Goal: Task Accomplishment & Management: Complete application form

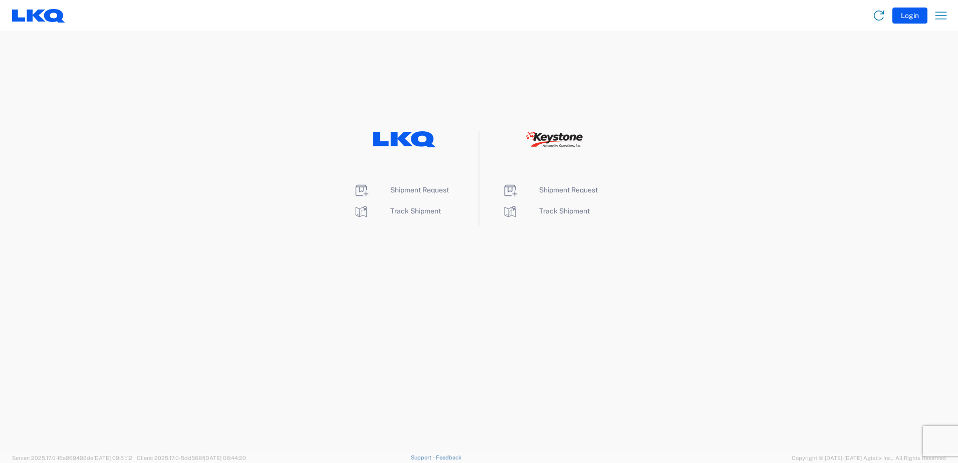
click at [403, 195] on li "Shipment Request" at bounding box center [404, 190] width 103 height 16
click at [400, 193] on span "Shipment Request" at bounding box center [420, 190] width 59 height 8
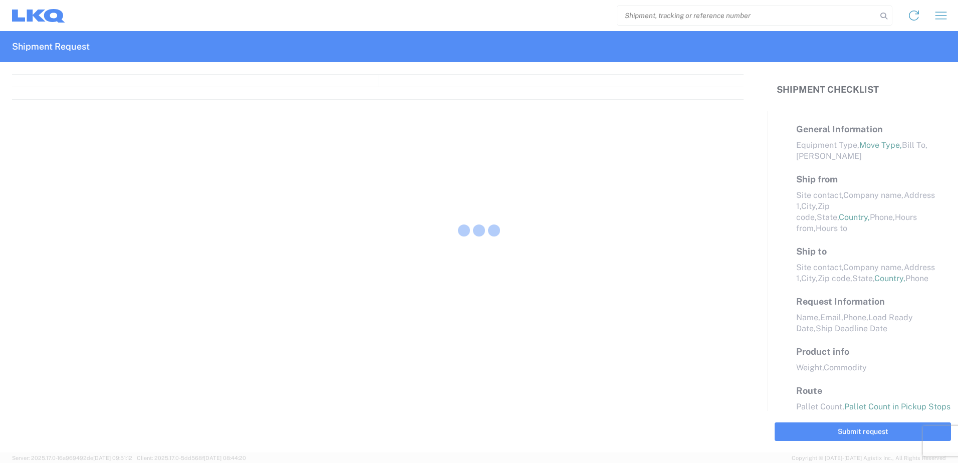
select select "FULL"
select select "LBS"
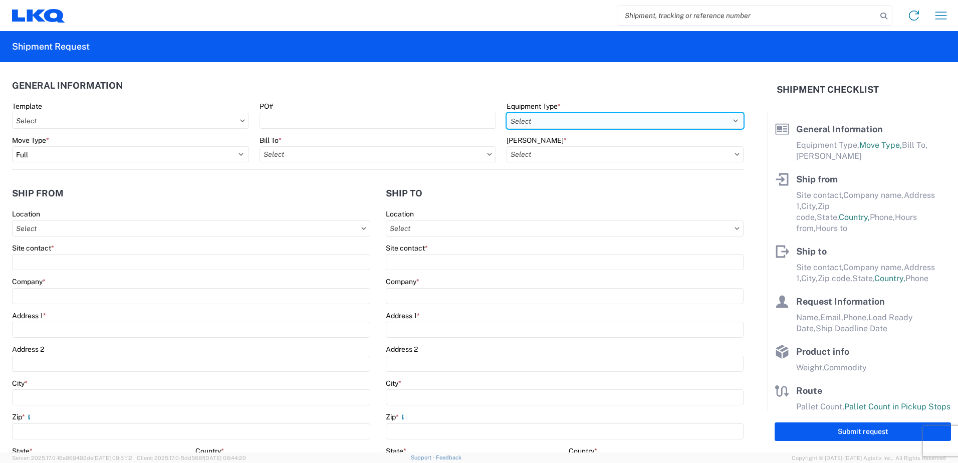
click at [553, 116] on select "Select 53’ Dry Van Flatbed Dropdeck (van) Lowboy (flatbed) Rail" at bounding box center [625, 121] width 237 height 16
select select "STDV"
click at [507, 113] on select "Select 53’ Dry Van Flatbed Dropdeck (van) Lowboy (flatbed) Rail" at bounding box center [625, 121] width 237 height 16
click at [386, 163] on agx-form-control-wrapper-v2 "Bill To *" at bounding box center [378, 153] width 248 height 34
click at [482, 154] on input "Bill To *" at bounding box center [378, 154] width 237 height 16
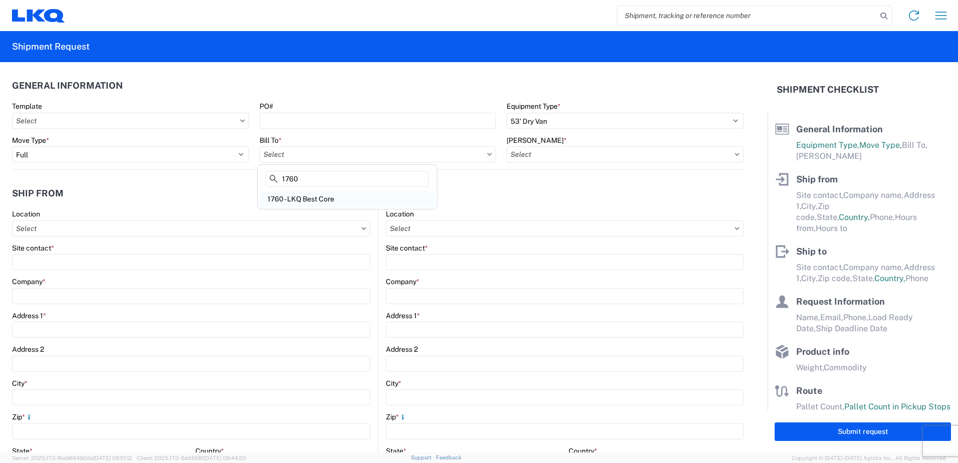
type input "1760"
click at [352, 201] on div "1760 - LKQ Best Core" at bounding box center [347, 199] width 175 height 16
click at [646, 150] on input "Bill Code *" at bounding box center [625, 154] width 237 height 16
drag, startPoint x: 730, startPoint y: 156, endPoint x: 724, endPoint y: 155, distance: 6.1
click at [724, 155] on input "Bill Code *" at bounding box center [625, 154] width 237 height 16
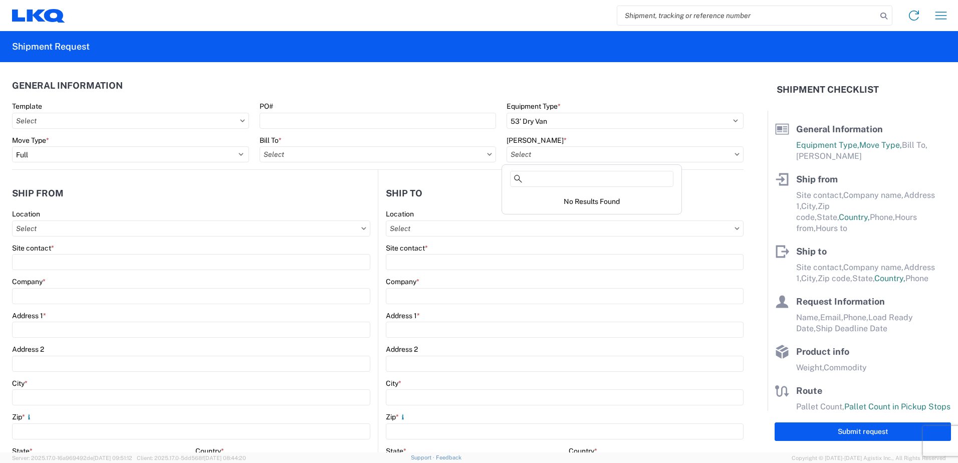
click at [735, 153] on icon at bounding box center [737, 154] width 5 height 3
type input "1760 - LKQ Best Core"
click at [735, 155] on icon at bounding box center [737, 154] width 5 height 3
click at [729, 158] on input "Bill Code *" at bounding box center [625, 154] width 237 height 16
click at [652, 197] on div "1760-1300-50180-0000 - 1760 Freight In - Cores" at bounding box center [591, 199] width 175 height 16
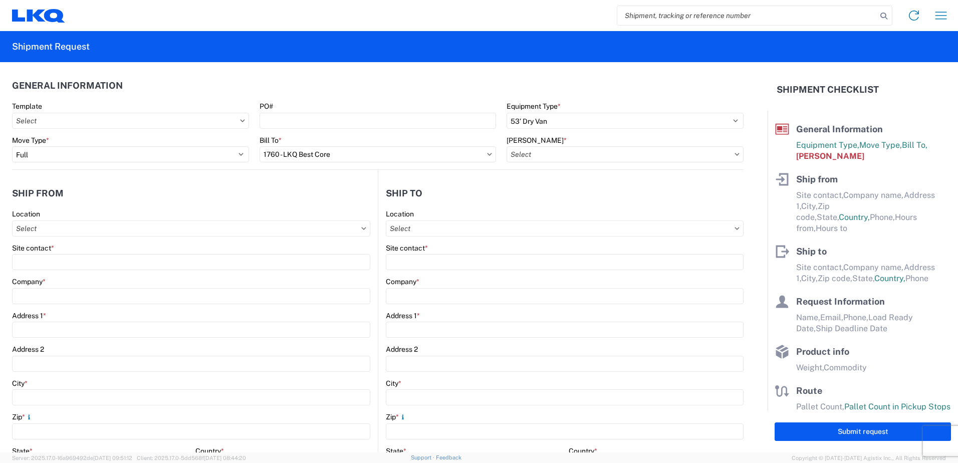
type input "1760-1300-50180-0000 - 1760 Freight In - Cores"
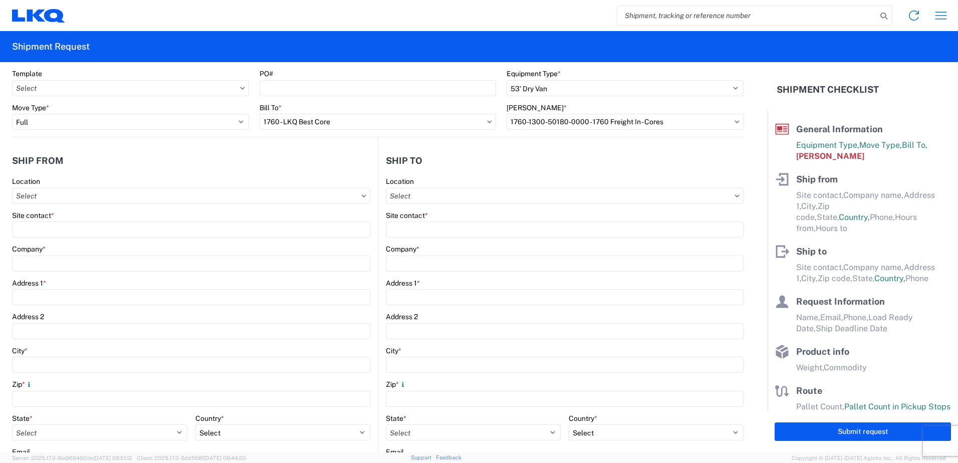
scroll to position [50, 0]
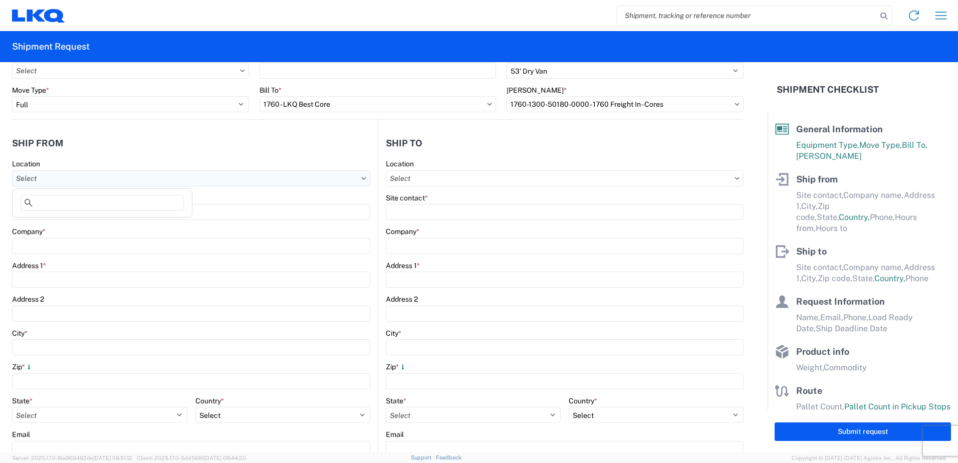
click at [160, 182] on input "Location" at bounding box center [191, 178] width 358 height 16
type input "1394"
click at [96, 226] on div "1394 - Penn-Mar Depot" at bounding box center [102, 223] width 175 height 16
click at [370, 178] on input "Location" at bounding box center [191, 178] width 358 height 16
type input "1635"
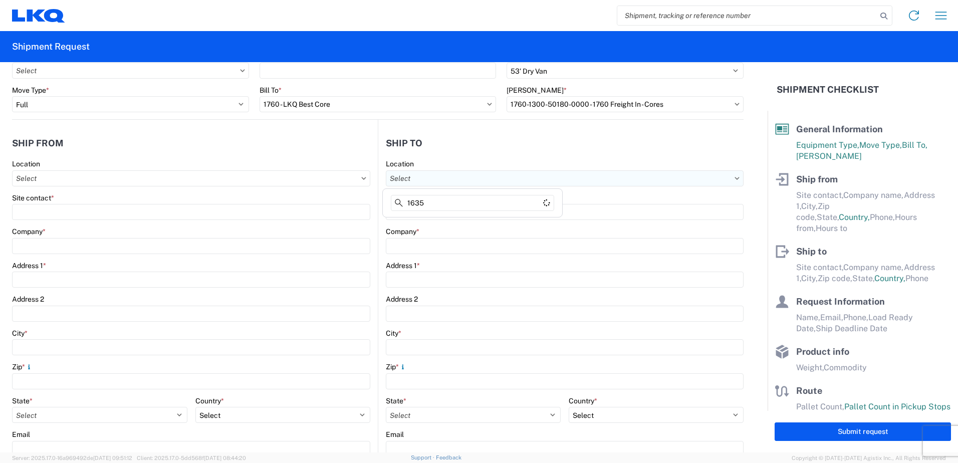
type input "1394 - Penn-Mar Depot"
type input "LKQ Corporation"
type input "4803 Hollins Ferry Rd"
type input "Halethorpe"
type input "21227"
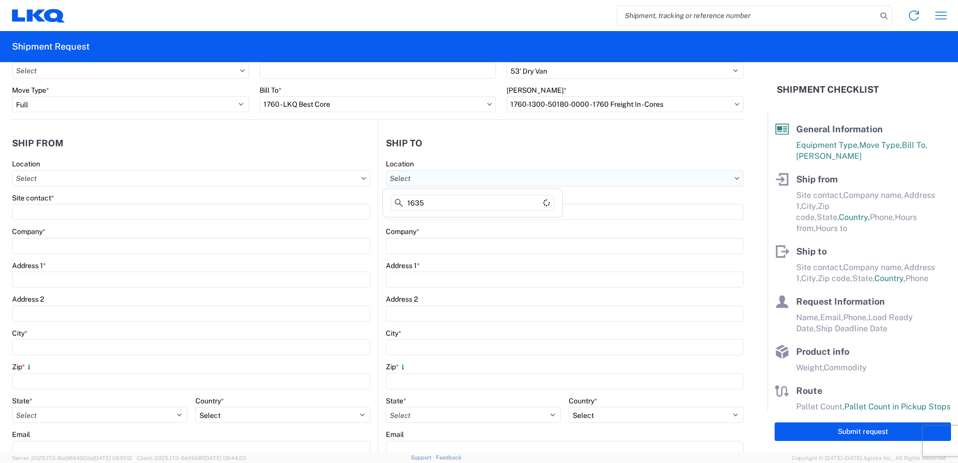
select select "MD"
select select "US"
type input "07:00"
type input "17:00"
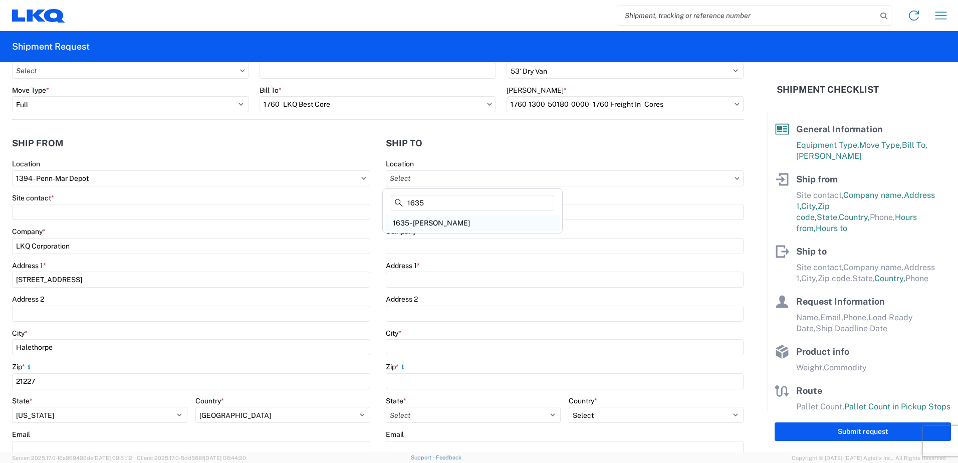
type input "1635"
click at [430, 226] on div "1635 - Alsip - Knopf" at bounding box center [472, 223] width 175 height 16
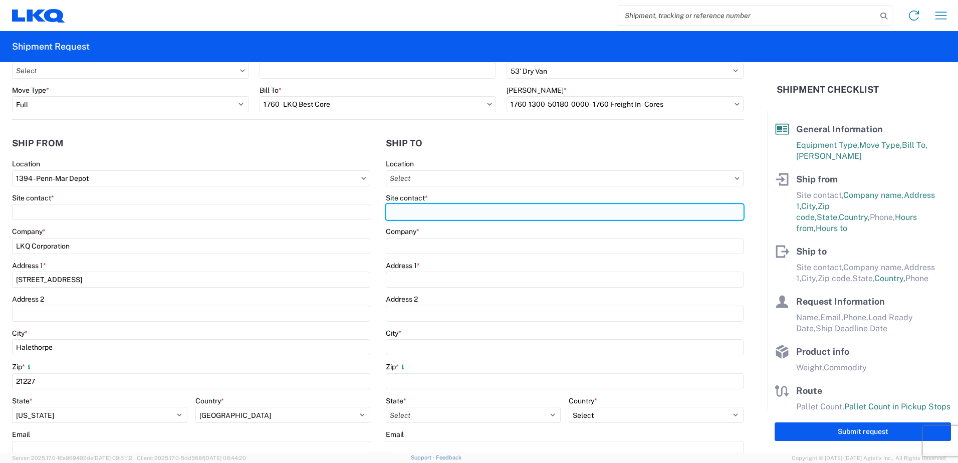
click at [457, 206] on input "Site contact *" at bounding box center [565, 212] width 358 height 16
type input "r"
type input "1635 - Alsip - Knopf"
type input "Robert Benette"
type input "LKQ Corporation"
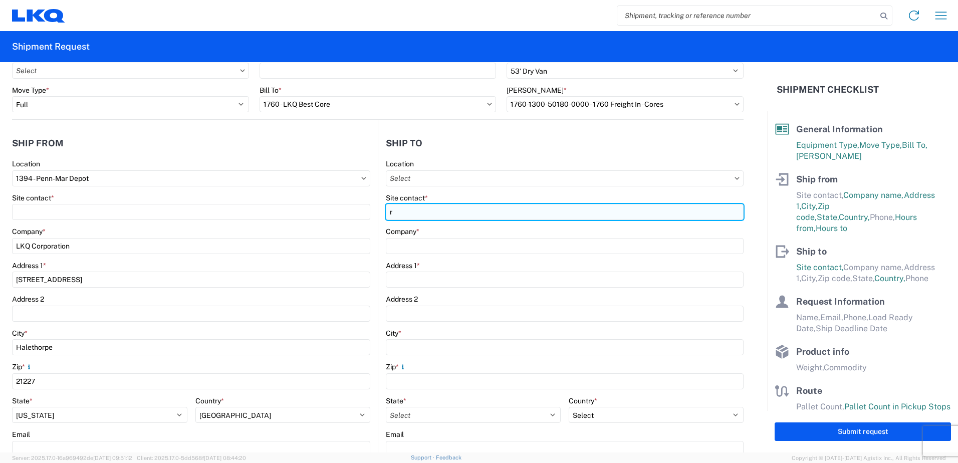
type input "11800 S. Austin Ave."
type input "Suite C"
type input "Alsip"
type input "60803"
type input "rebenette@lkqcorp.com"
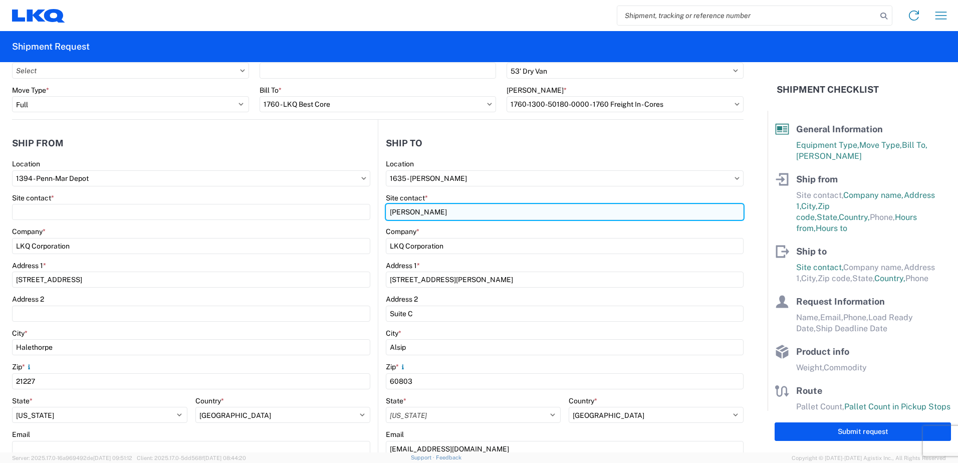
select select "US"
type input "Robert Benette"
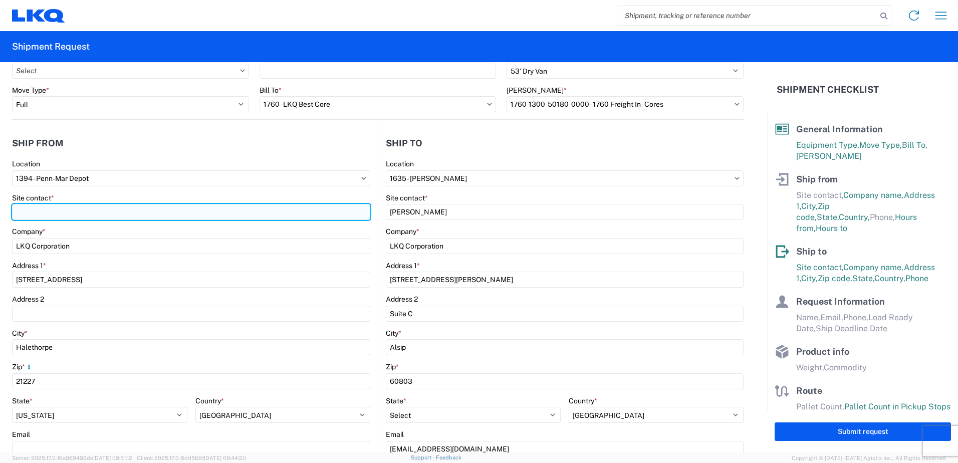
click at [213, 214] on input "Site contact *" at bounding box center [191, 212] width 358 height 16
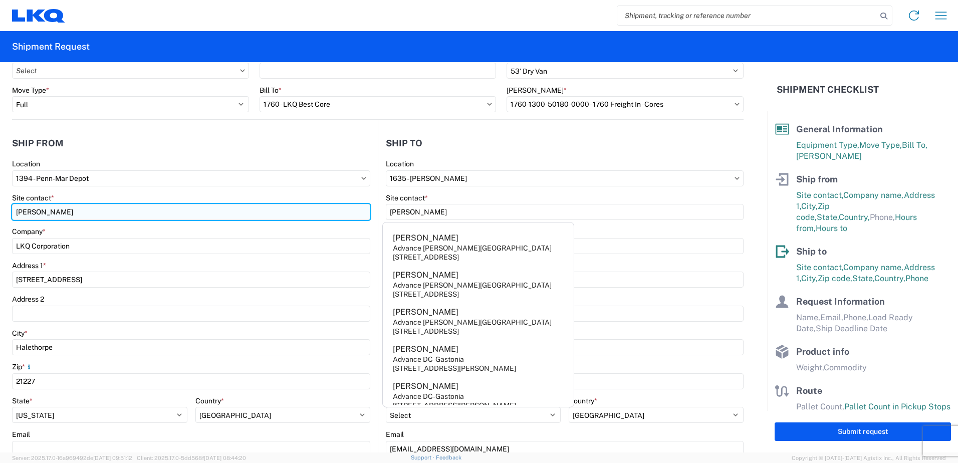
type input "adam beatty"
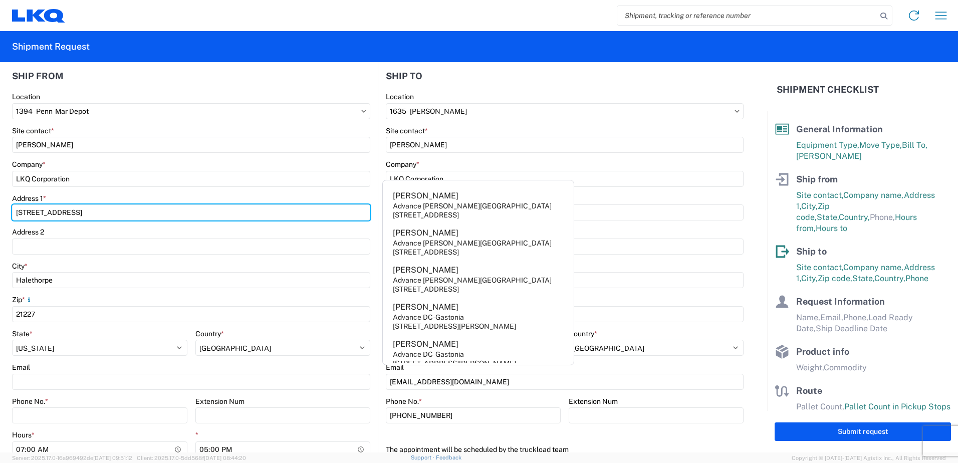
scroll to position [150, 0]
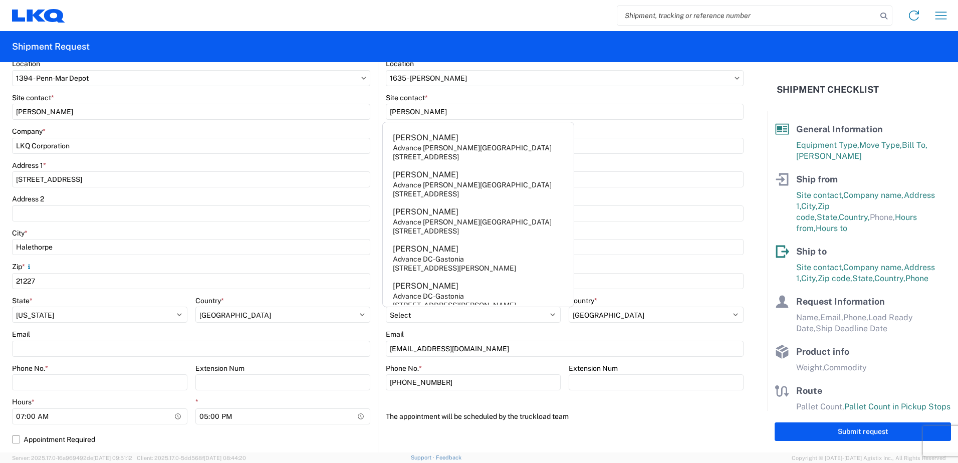
click at [641, 420] on div "The appointment will be scheduled by the truckload team" at bounding box center [565, 417] width 358 height 16
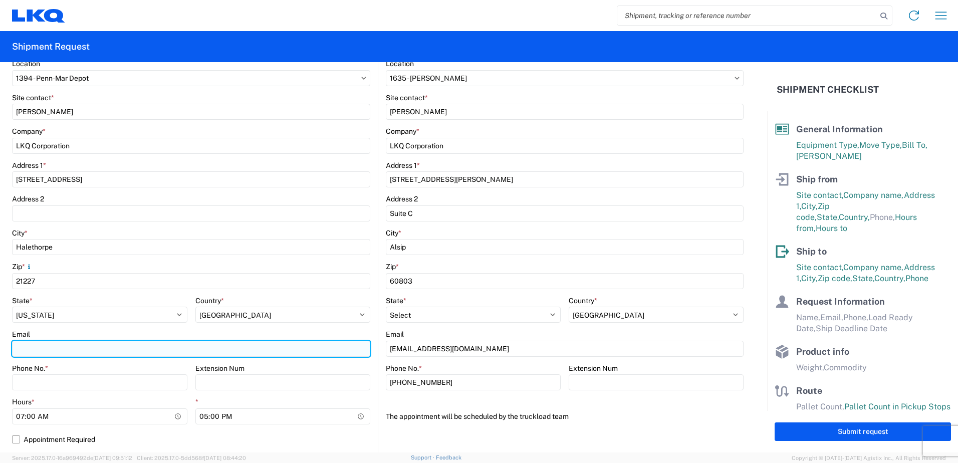
click at [129, 344] on input "Email" at bounding box center [191, 349] width 358 height 16
type input "adlbeatty@lkqcorp.com"
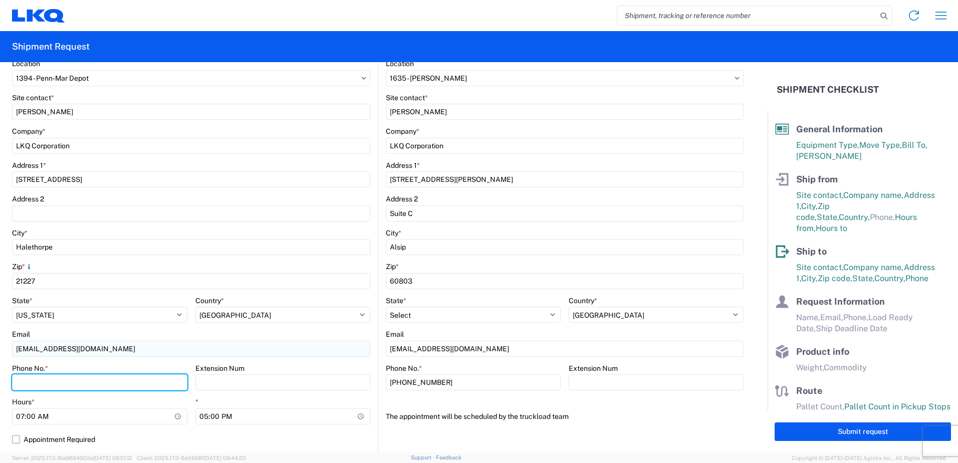
type input "4108977117"
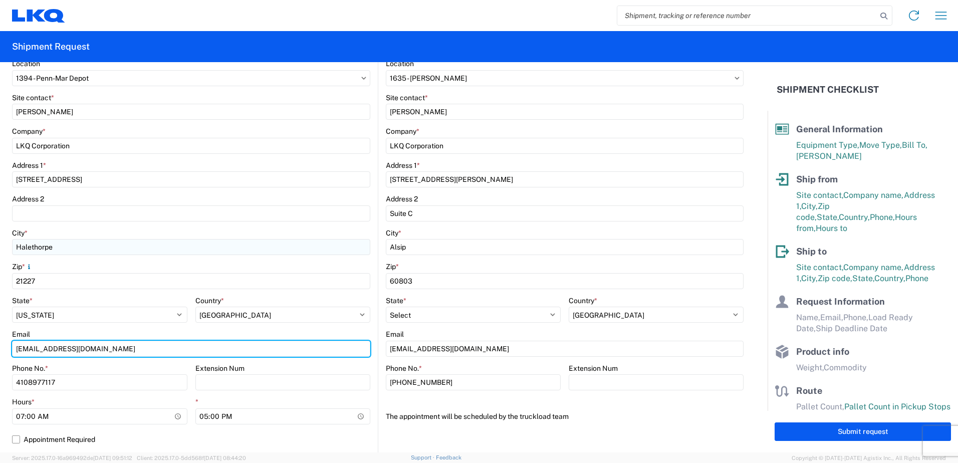
type input "LKQSP_MDLIN22_PM@LKQCORP.COM"
drag, startPoint x: 169, startPoint y: 343, endPoint x: -63, endPoint y: 362, distance: 232.8
click at [0, 362] on html "Home Shipment request Shipment tracking Shipment Request General Information Te…" at bounding box center [479, 231] width 958 height 463
type input "adlbeatty@lkqcorp.com"
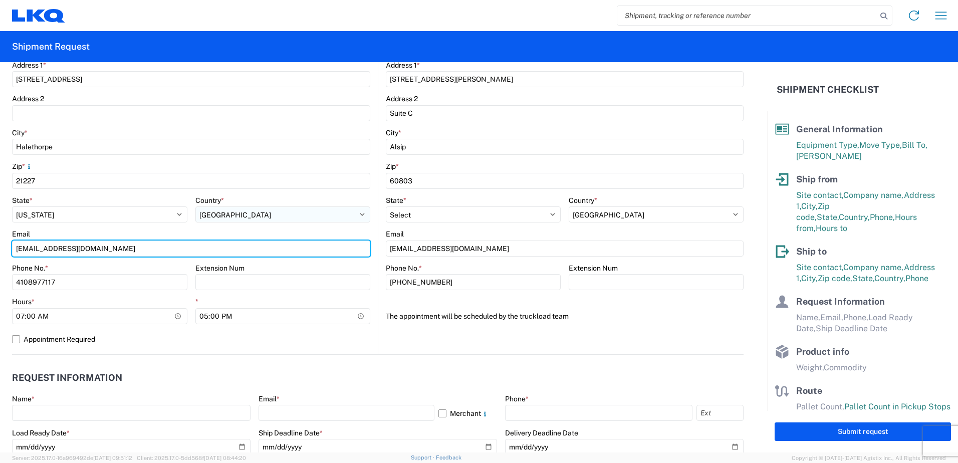
scroll to position [301, 0]
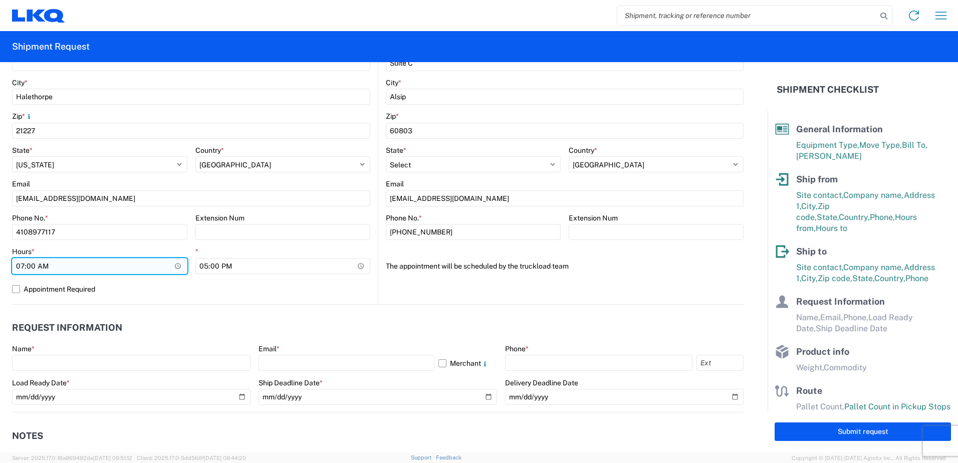
click at [178, 269] on input "07:00" at bounding box center [99, 266] width 175 height 16
type input "05:00"
click at [187, 344] on div "Name *" at bounding box center [131, 348] width 239 height 9
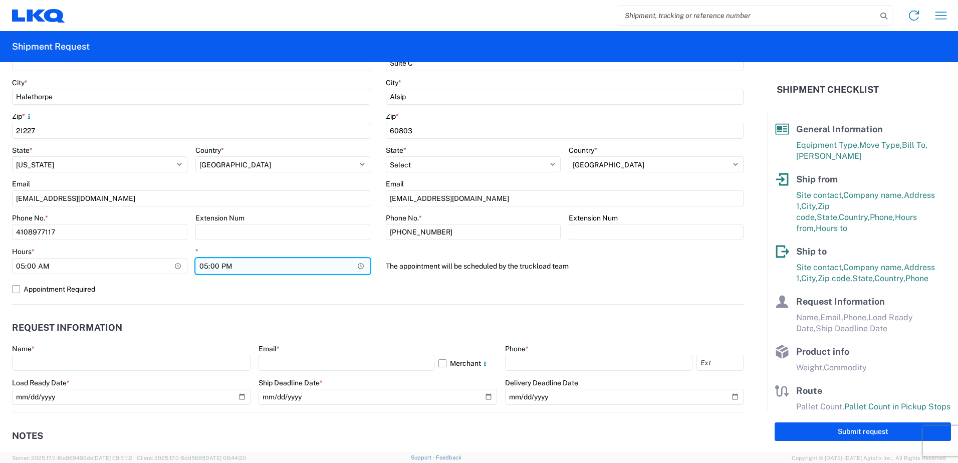
click at [355, 264] on input "17:00" at bounding box center [283, 266] width 175 height 16
type input "10:00"
click at [320, 330] on header "Request Information" at bounding box center [378, 328] width 732 height 23
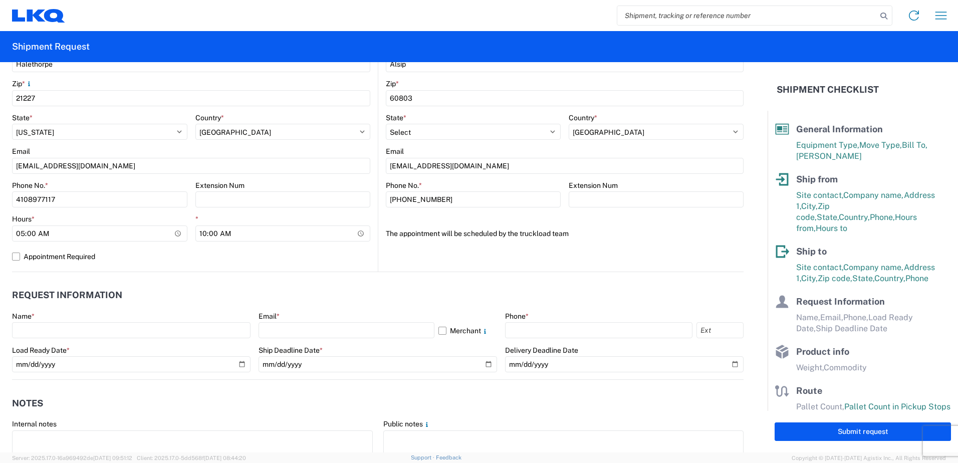
scroll to position [351, 0]
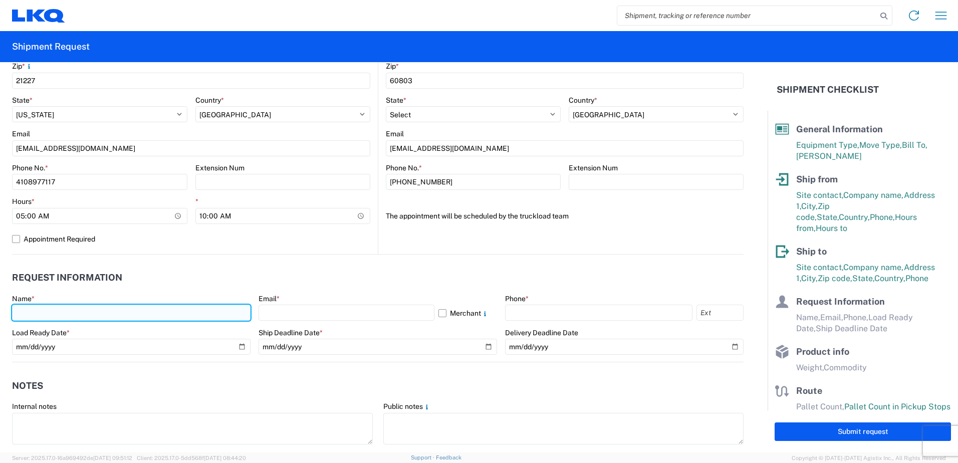
click at [176, 317] on input "text" at bounding box center [131, 313] width 239 height 16
type input "Adam Beatty"
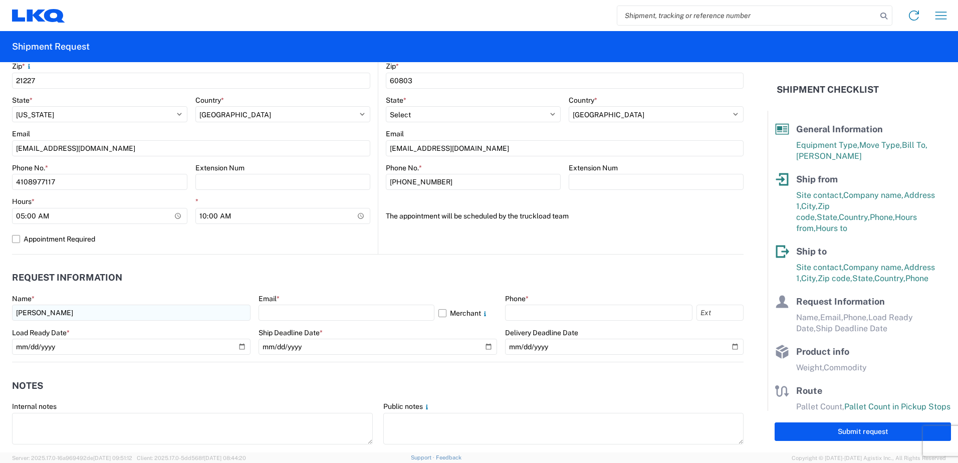
type input "Suite C"
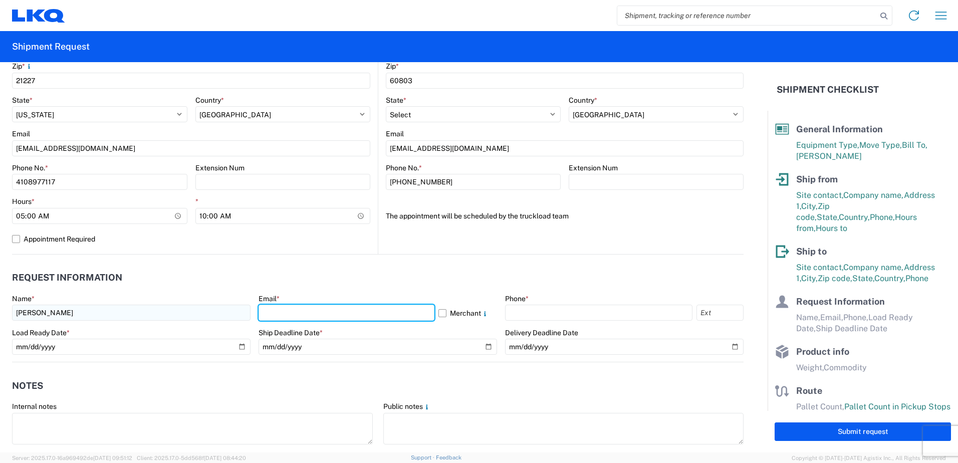
type input "adlbeatty@lkqcorp.com"
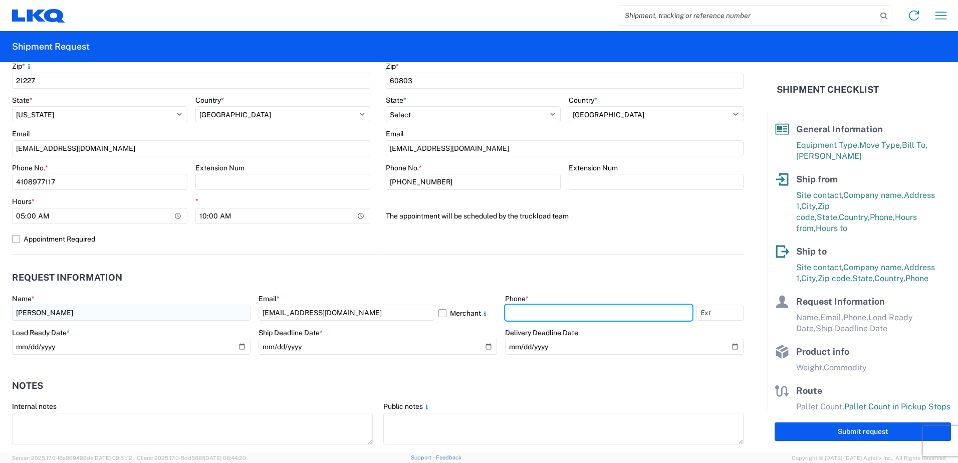
type input "4108977117"
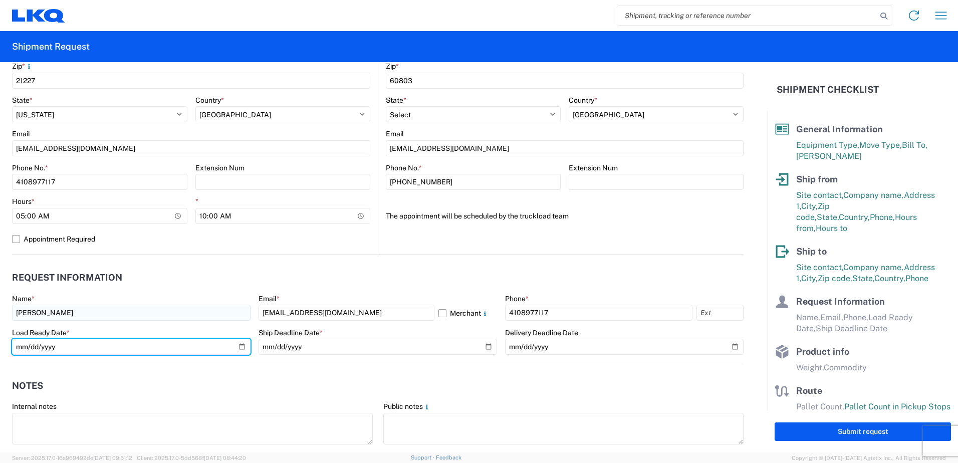
type input "2025-08-04"
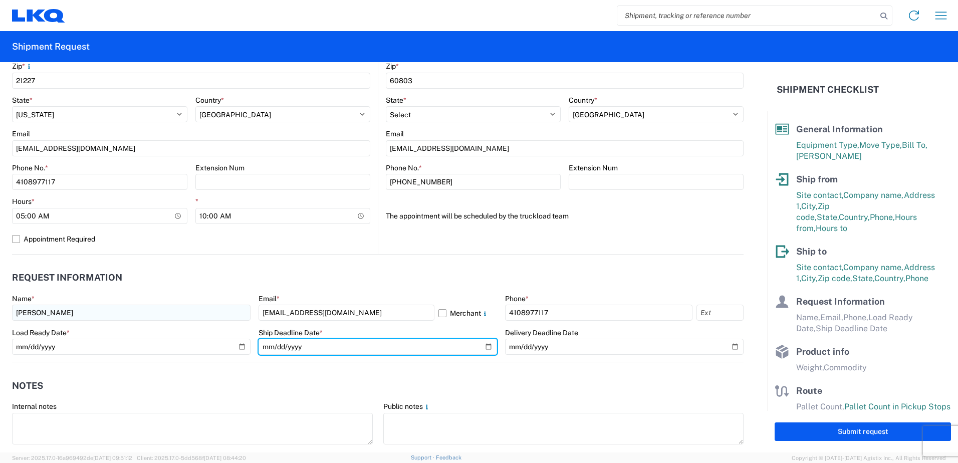
type input "2025-08-05"
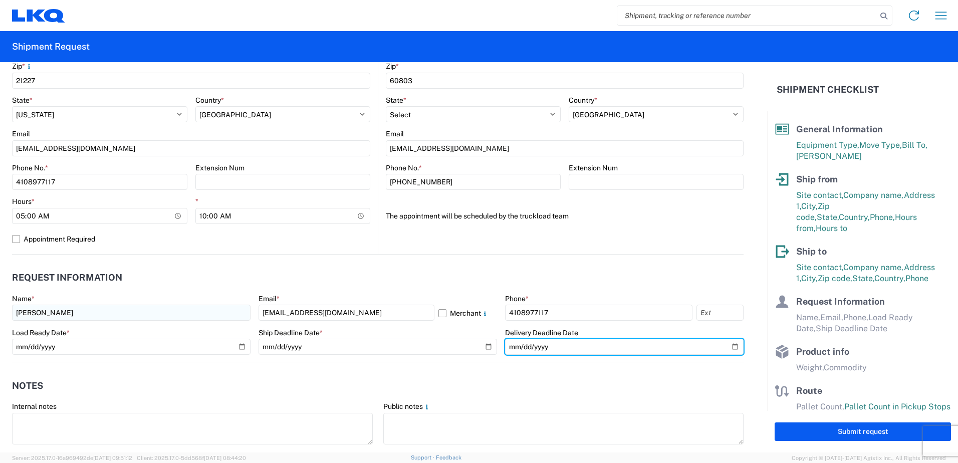
type input "2025-08-06"
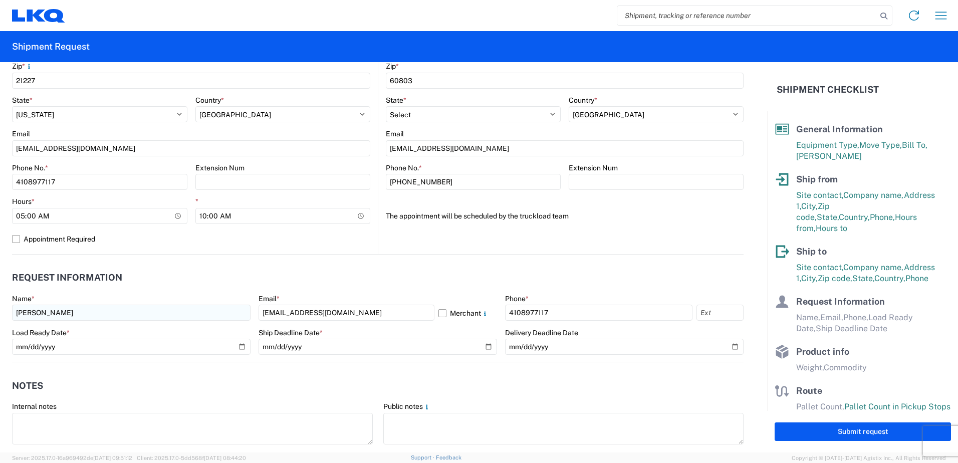
type input "40000"
type input "Engines, Transmissions"
type input "26"
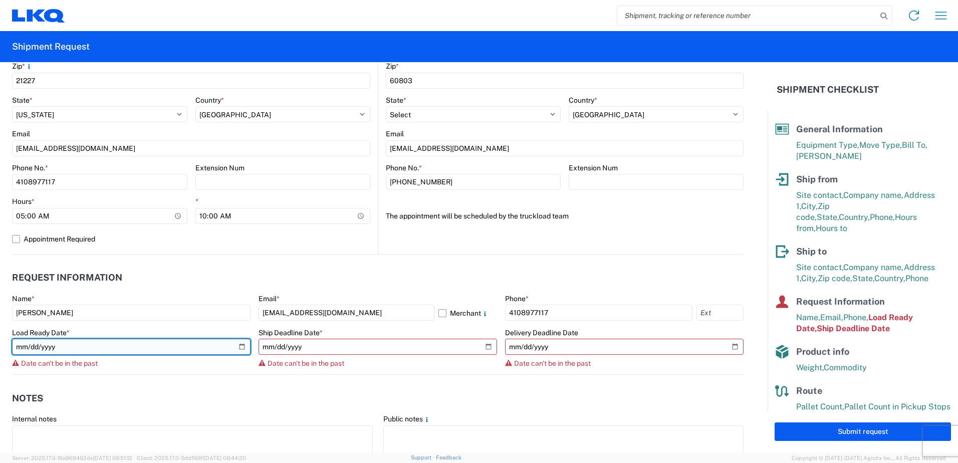
click at [243, 347] on input "2025-08-04" at bounding box center [131, 347] width 239 height 16
type input "2025-08-20"
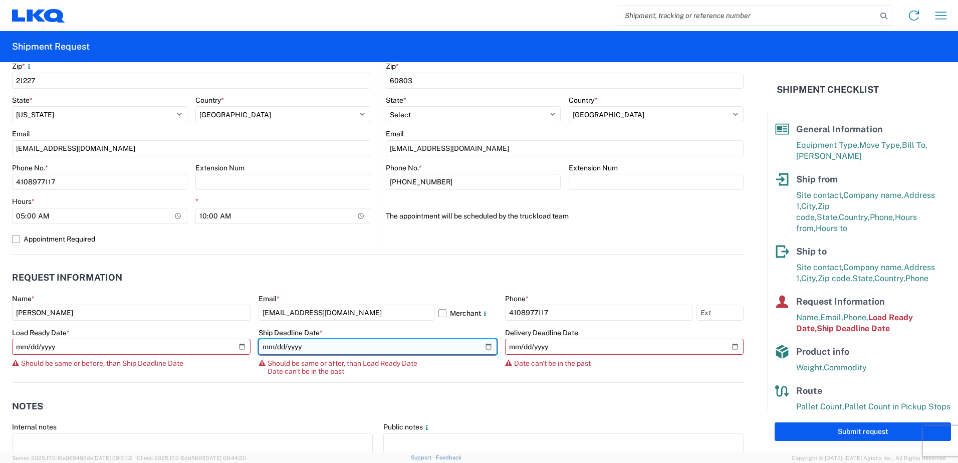
click at [486, 349] on input "2025-08-05" at bounding box center [378, 347] width 239 height 16
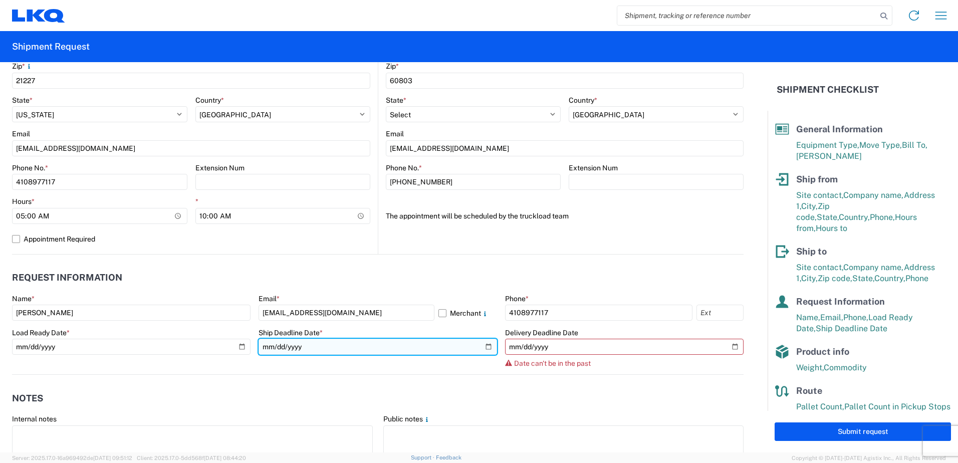
click at [483, 351] on input "2025-08-20" at bounding box center [378, 347] width 239 height 16
type input "2025-08-21"
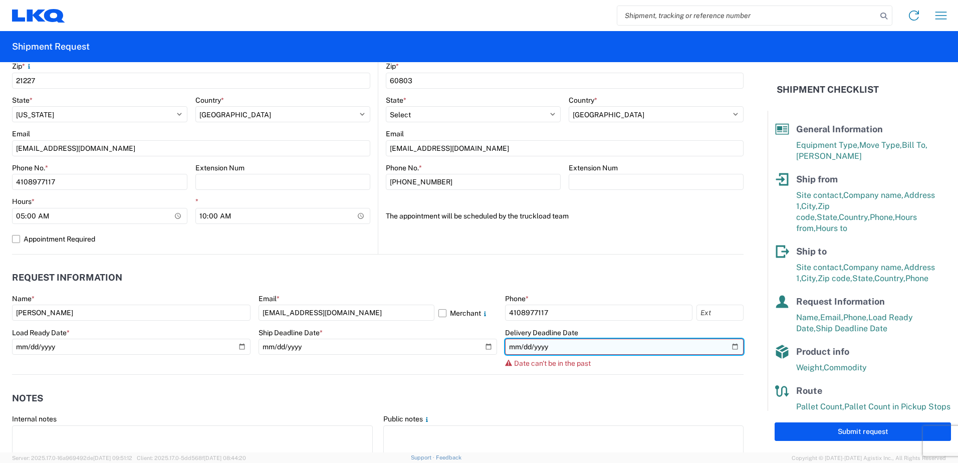
click at [723, 352] on input "2025-08-06" at bounding box center [624, 347] width 239 height 16
click at [728, 345] on input "2025-08-06" at bounding box center [624, 347] width 239 height 16
type input "2025-08-22"
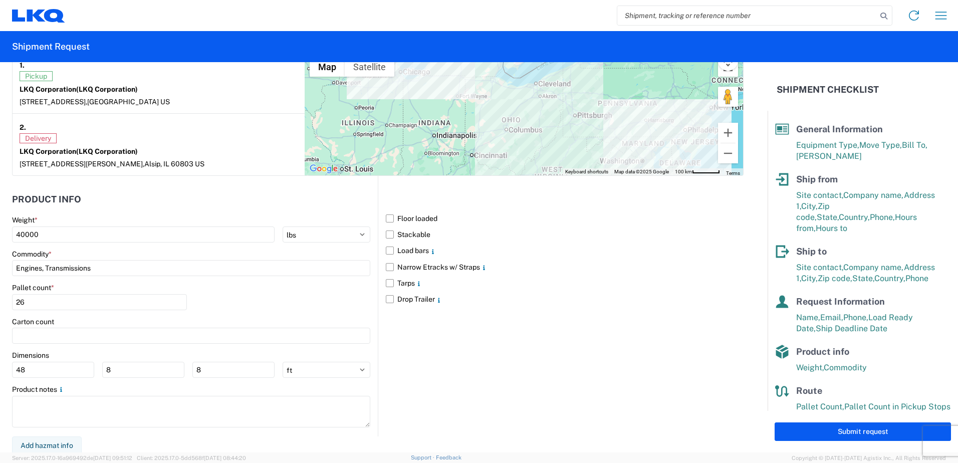
scroll to position [812, 0]
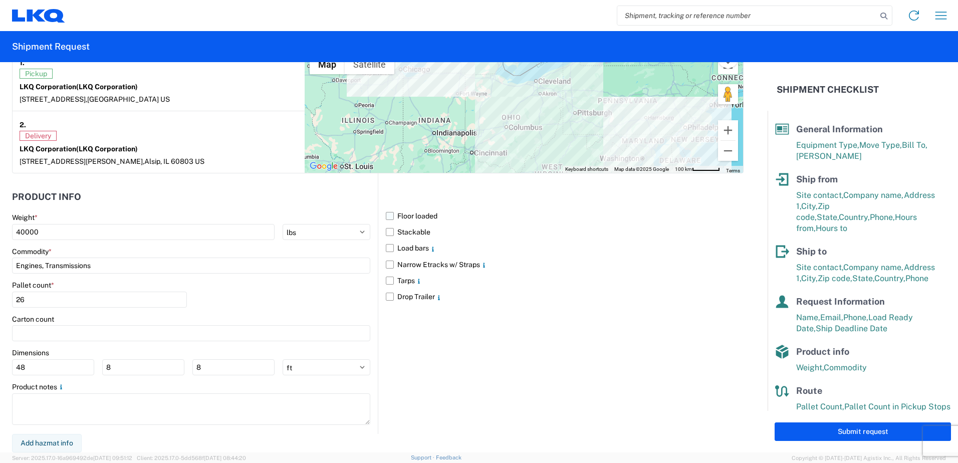
click at [386, 222] on label "Floor loaded" at bounding box center [565, 216] width 358 height 16
click at [0, 0] on input "Floor loaded" at bounding box center [0, 0] width 0 height 0
click at [864, 432] on button "Submit request" at bounding box center [863, 432] width 176 height 19
select select "US"
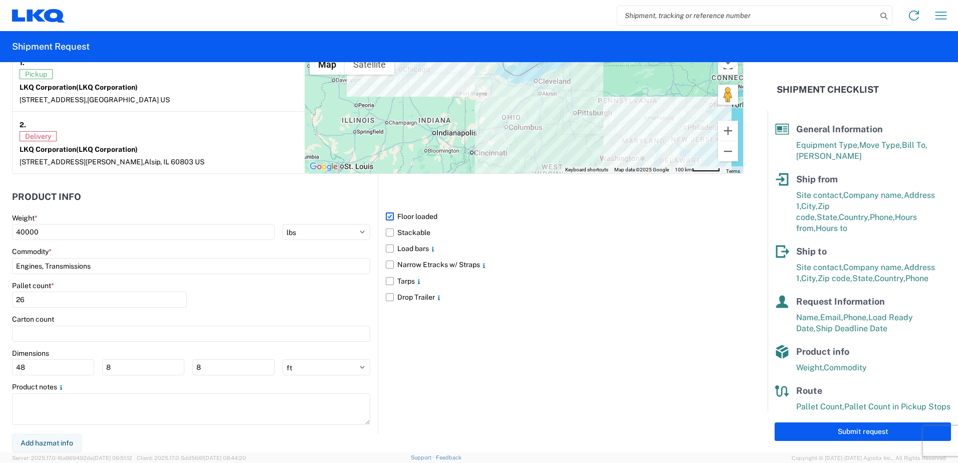
scroll to position [812, 0]
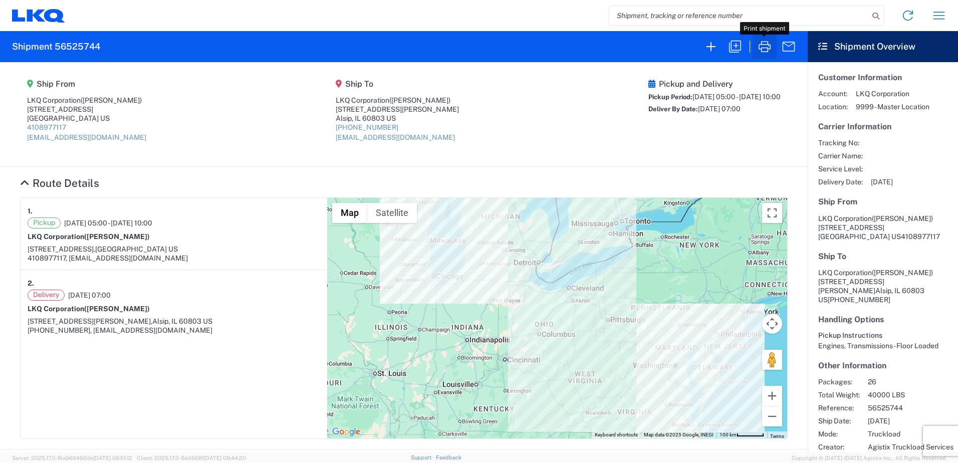
click at [761, 50] on icon "button" at bounding box center [765, 46] width 12 height 11
